Goal: Transaction & Acquisition: Book appointment/travel/reservation

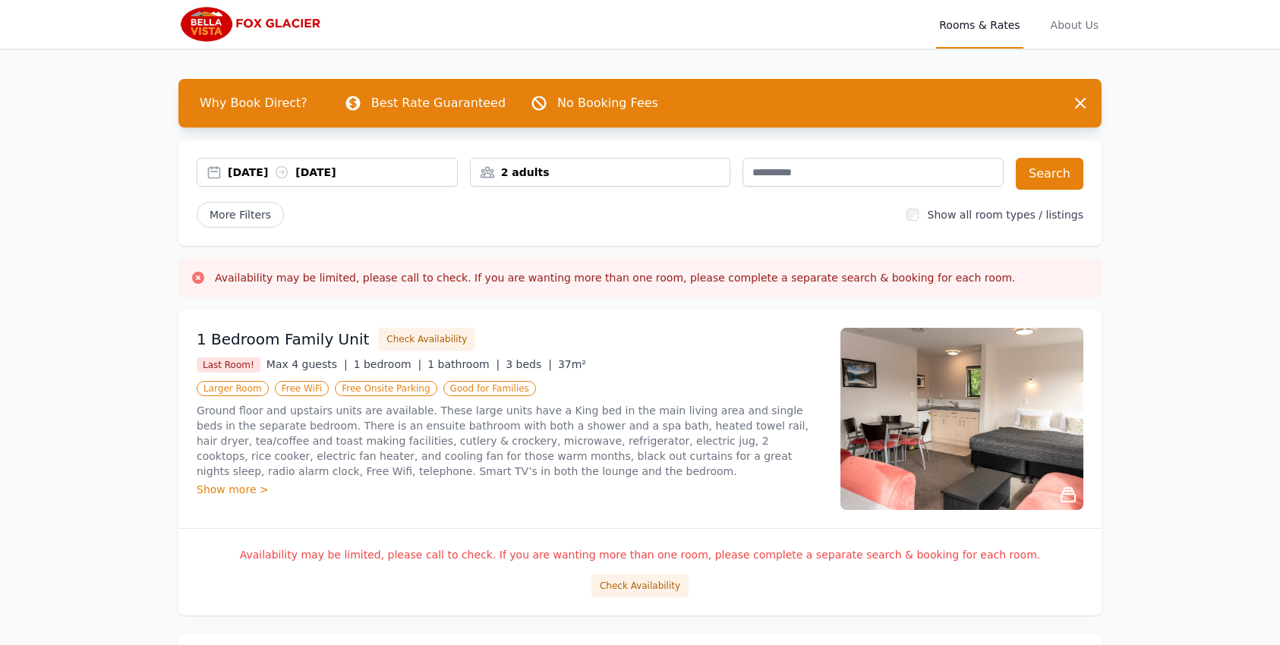
click at [266, 178] on div "[DATE] [DATE]" at bounding box center [342, 172] width 229 height 15
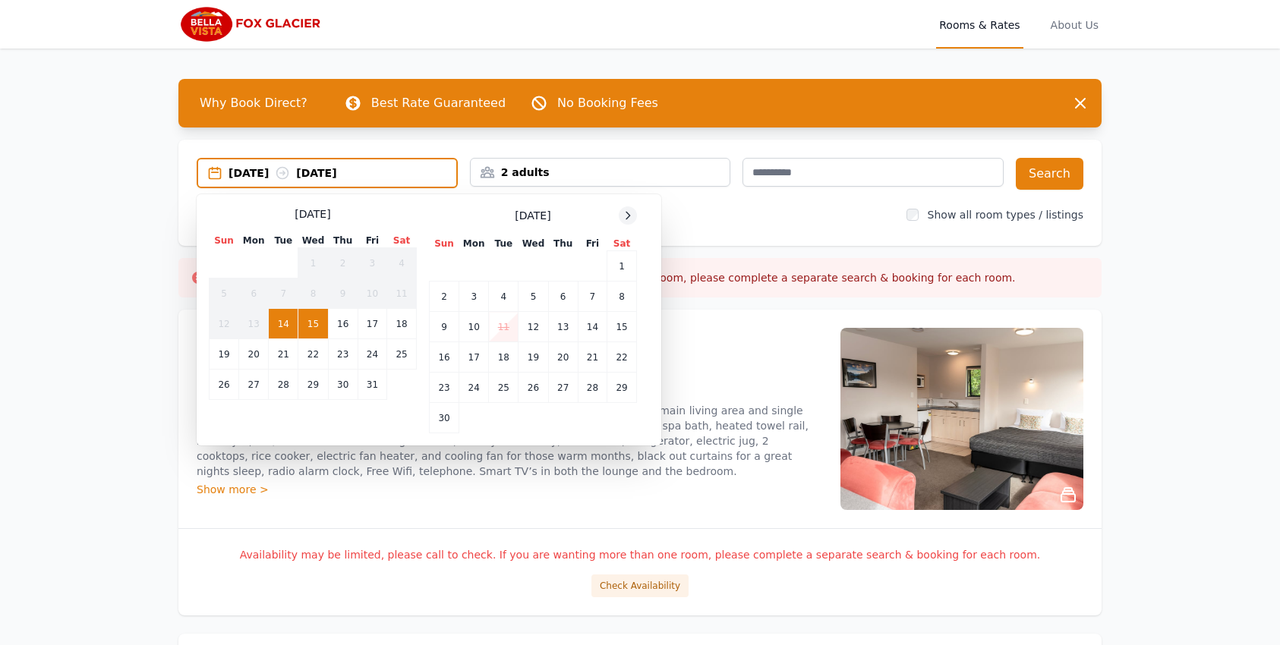
click at [629, 219] on icon at bounding box center [628, 216] width 12 height 12
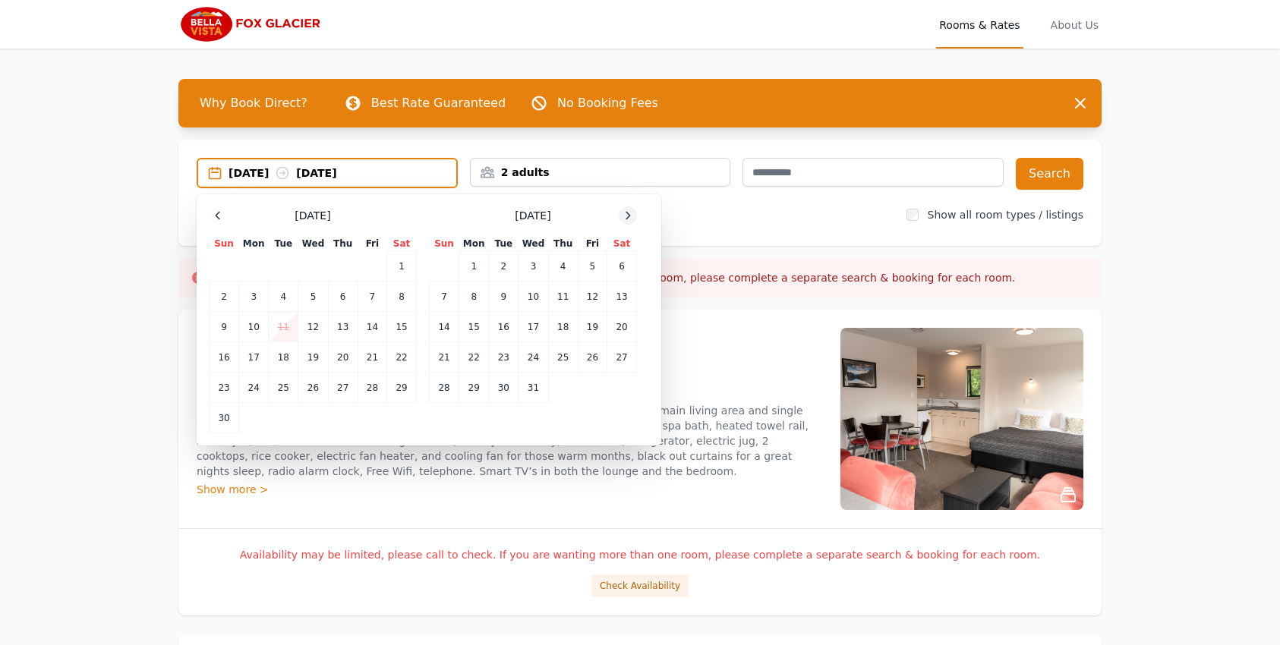
click at [629, 219] on icon at bounding box center [628, 216] width 12 height 12
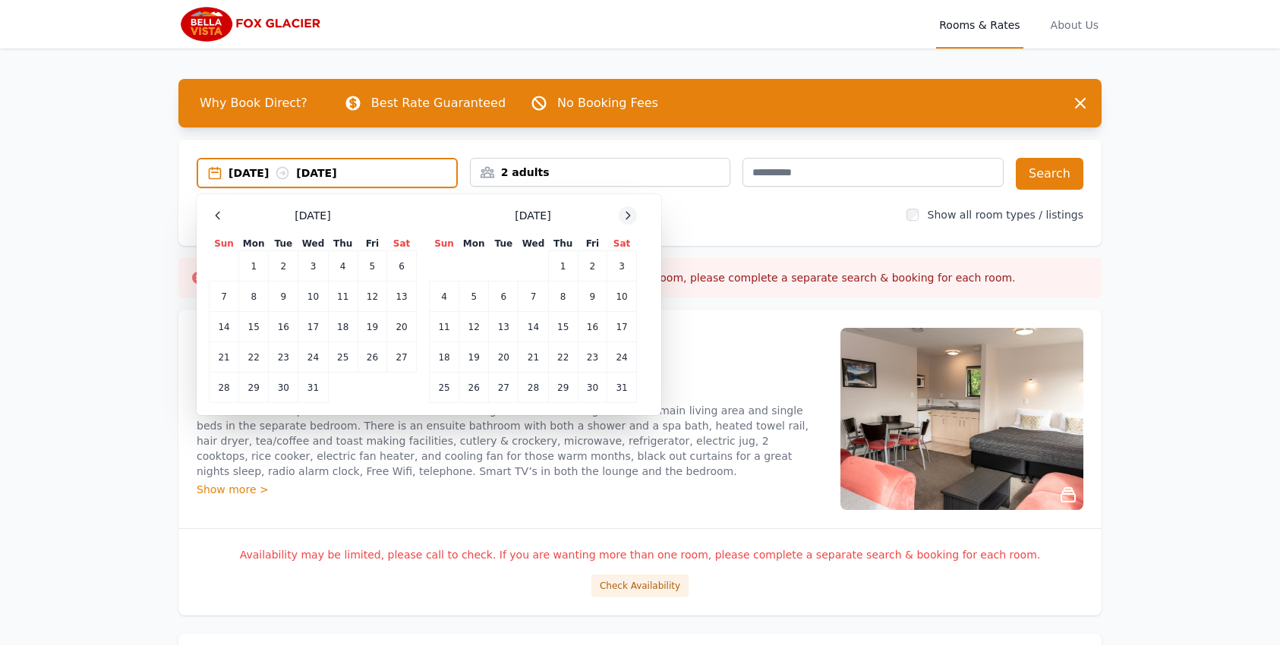
click at [629, 219] on icon at bounding box center [628, 216] width 12 height 12
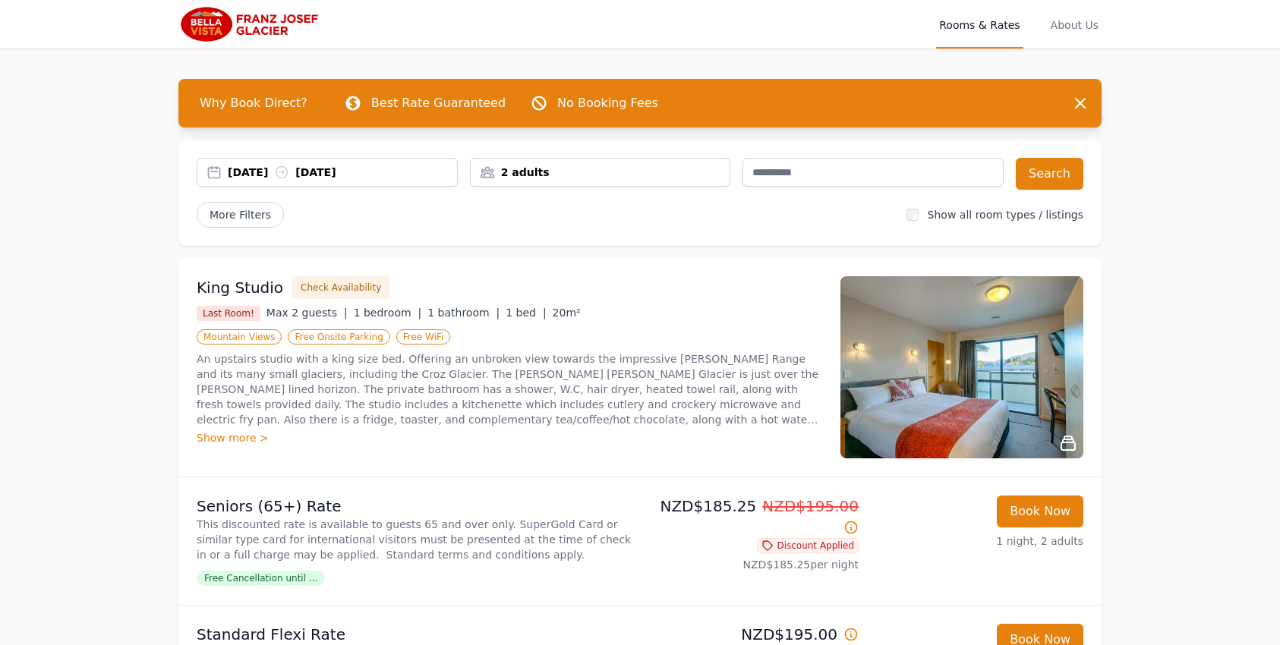
click at [265, 175] on div "[DATE] [DATE]" at bounding box center [342, 172] width 229 height 15
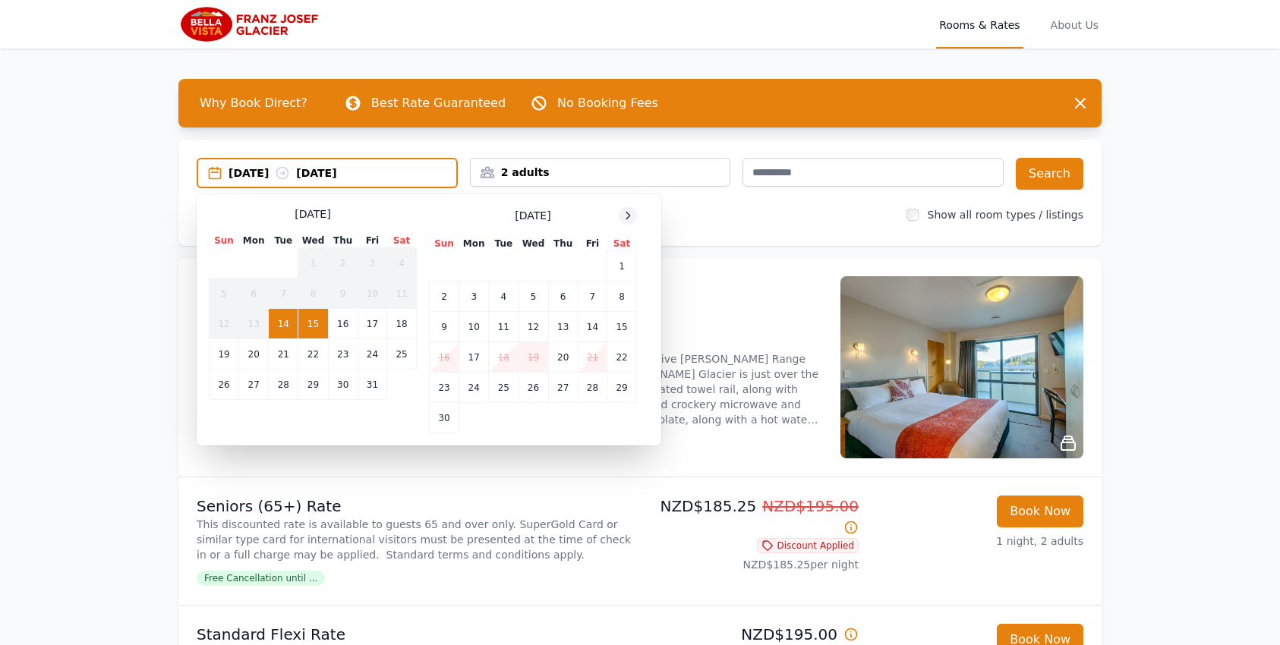
click at [629, 219] on icon at bounding box center [628, 216] width 12 height 12
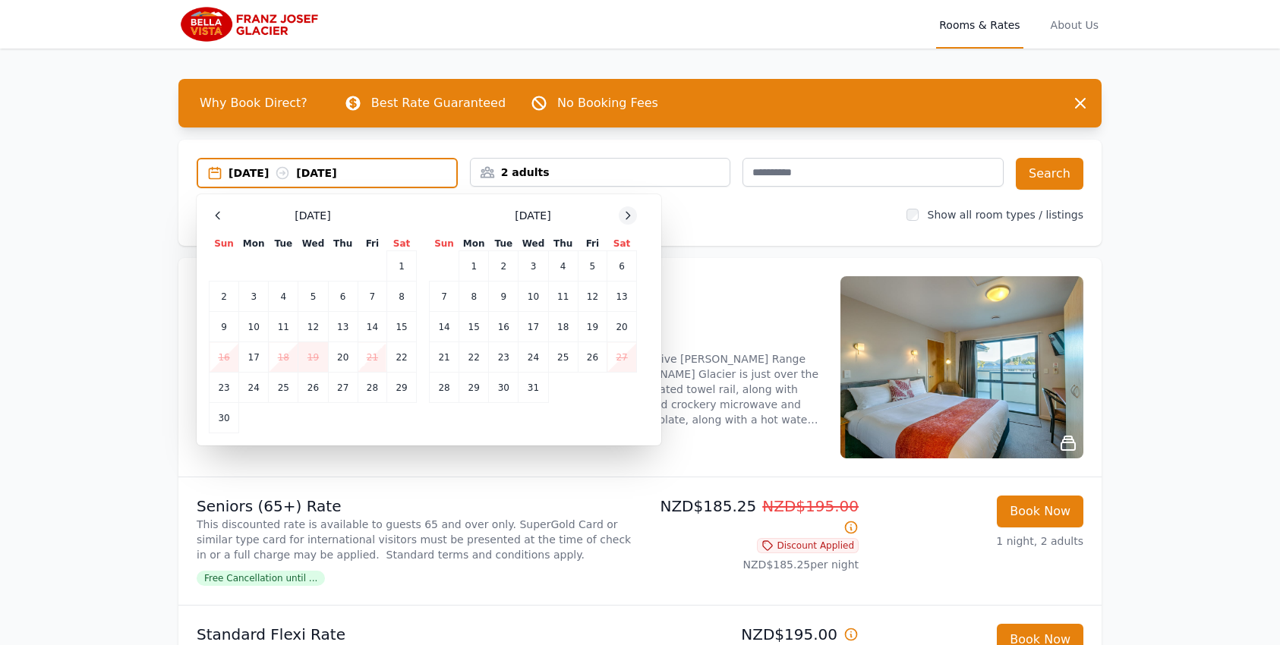
click at [629, 219] on icon at bounding box center [628, 216] width 12 height 12
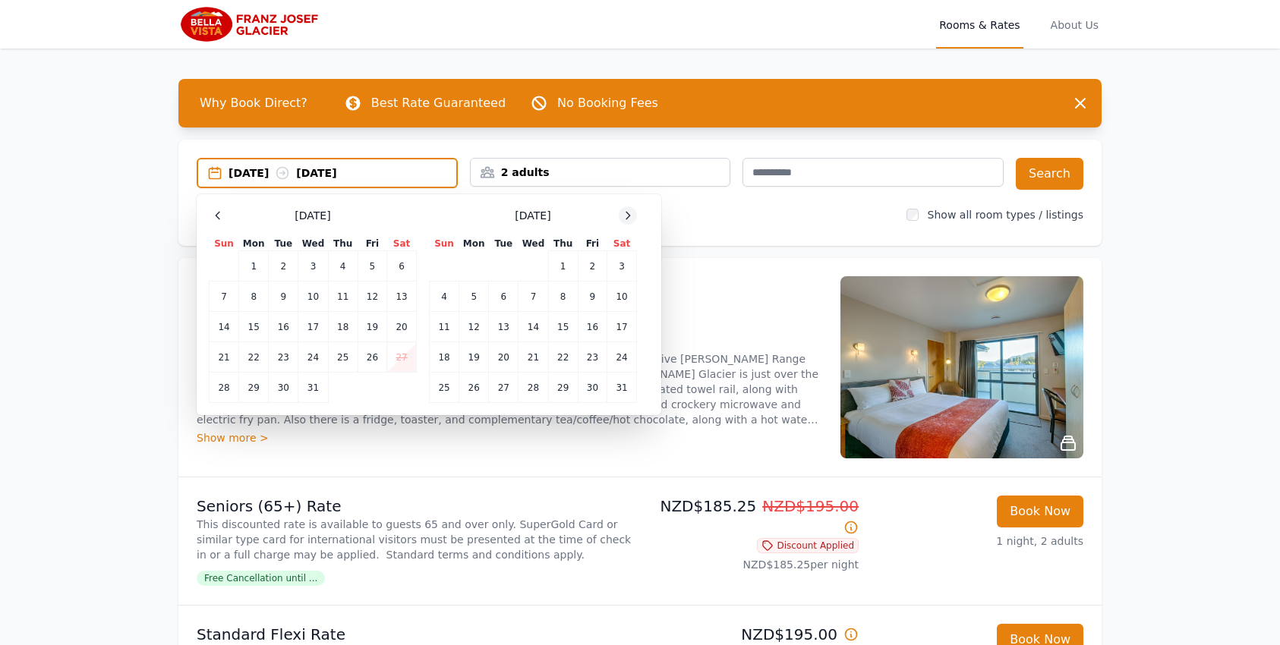
click at [629, 219] on icon at bounding box center [628, 216] width 12 height 12
